Goal: Find specific page/section: Find specific page/section

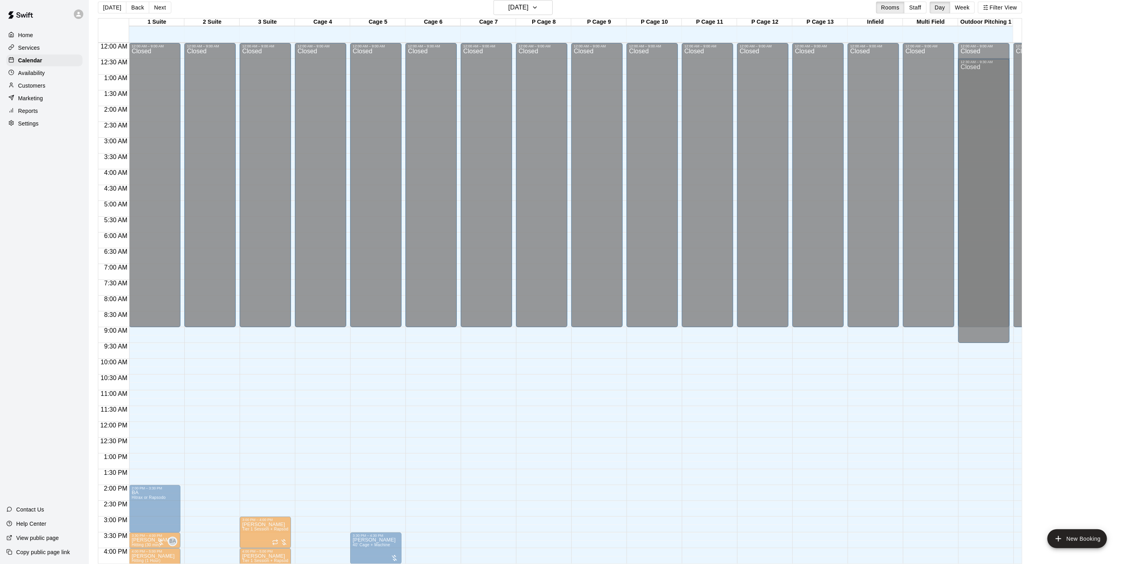
scroll to position [16, 0]
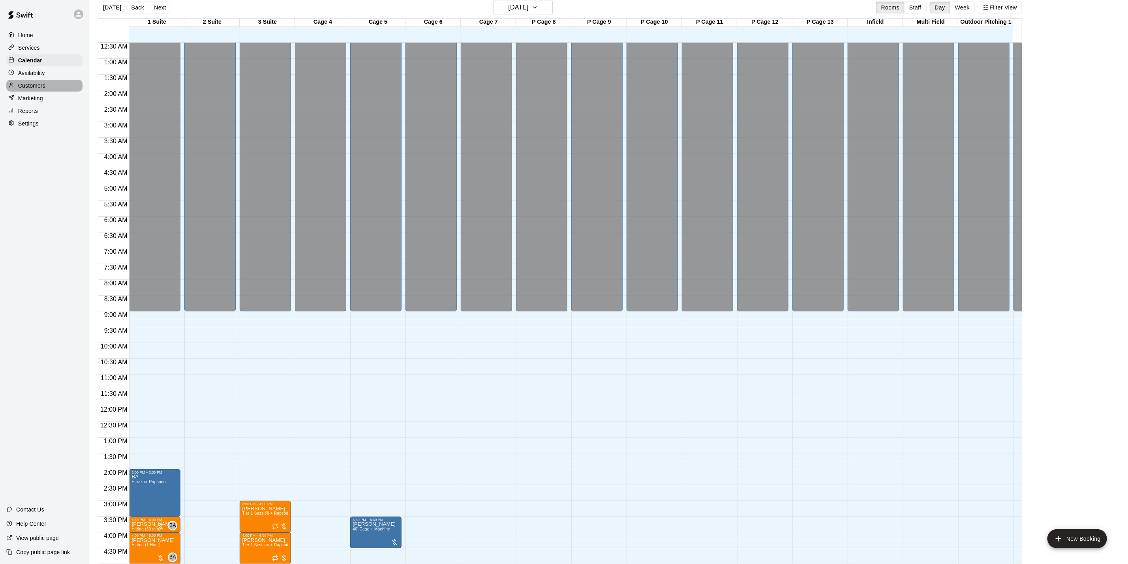
click at [39, 90] on p "Customers" at bounding box center [31, 86] width 27 height 8
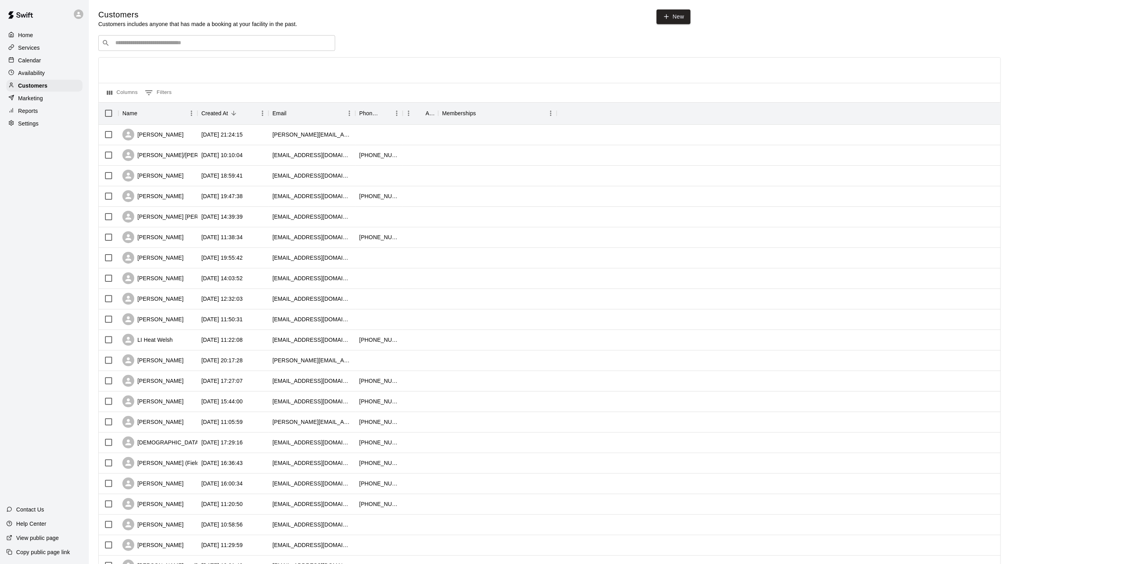
click at [121, 53] on div "​ ​ Columns 0 Filters Name Created At Email Phone Number Age Memberships [PERSO…" at bounding box center [549, 347] width 903 height 624
click at [124, 46] on input "Search customers by name or email" at bounding box center [222, 43] width 219 height 8
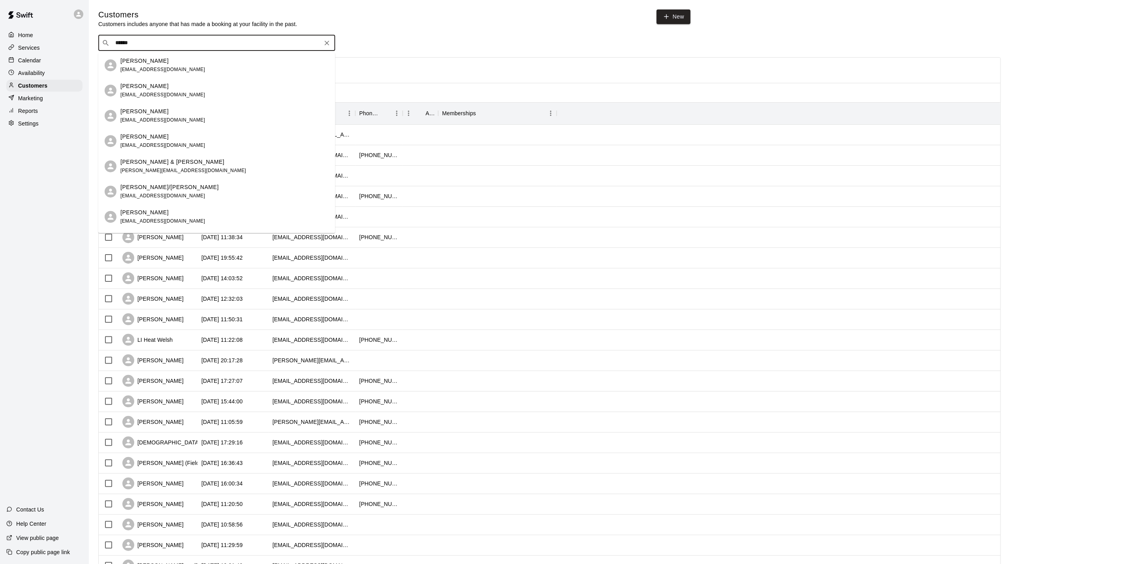
type input "*******"
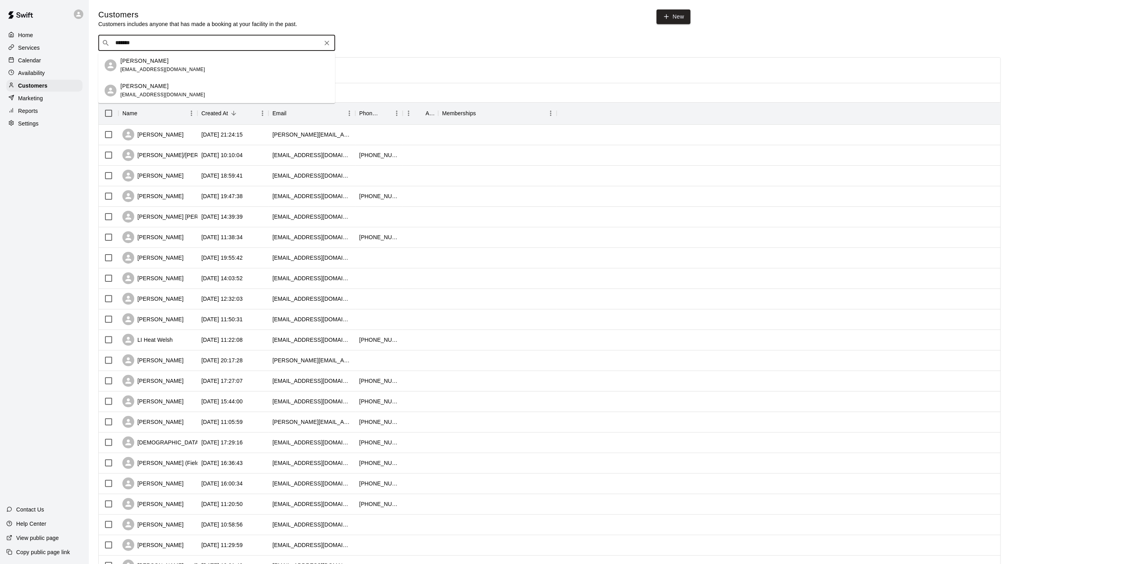
click at [231, 56] on div "[PERSON_NAME] [EMAIL_ADDRESS][DOMAIN_NAME]" at bounding box center [216, 65] width 237 height 25
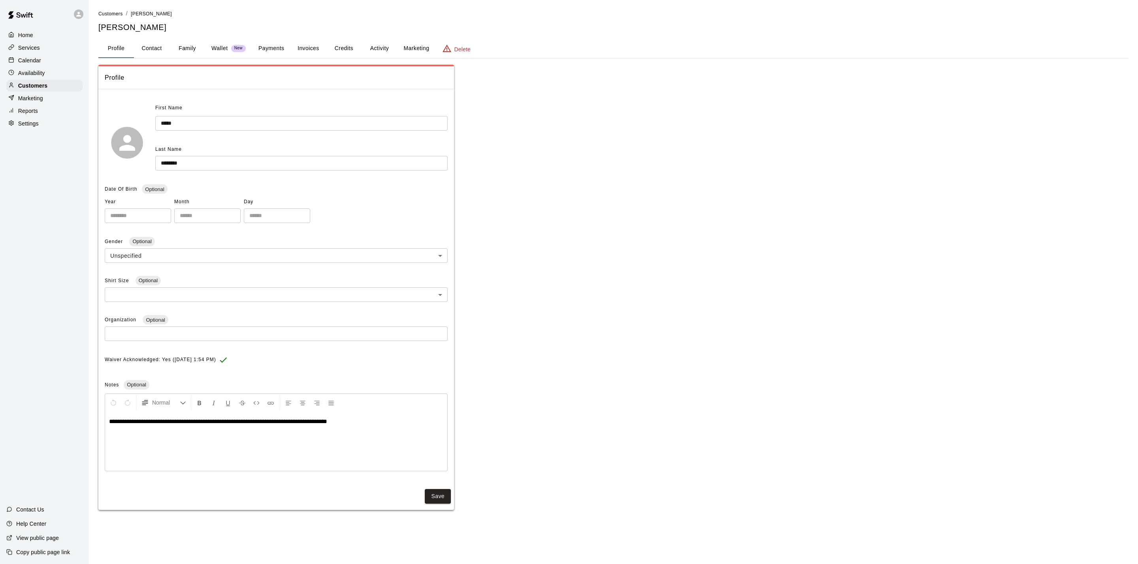
click at [285, 51] on button "Payments" at bounding box center [271, 48] width 38 height 19
